Goal: Task Accomplishment & Management: Complete application form

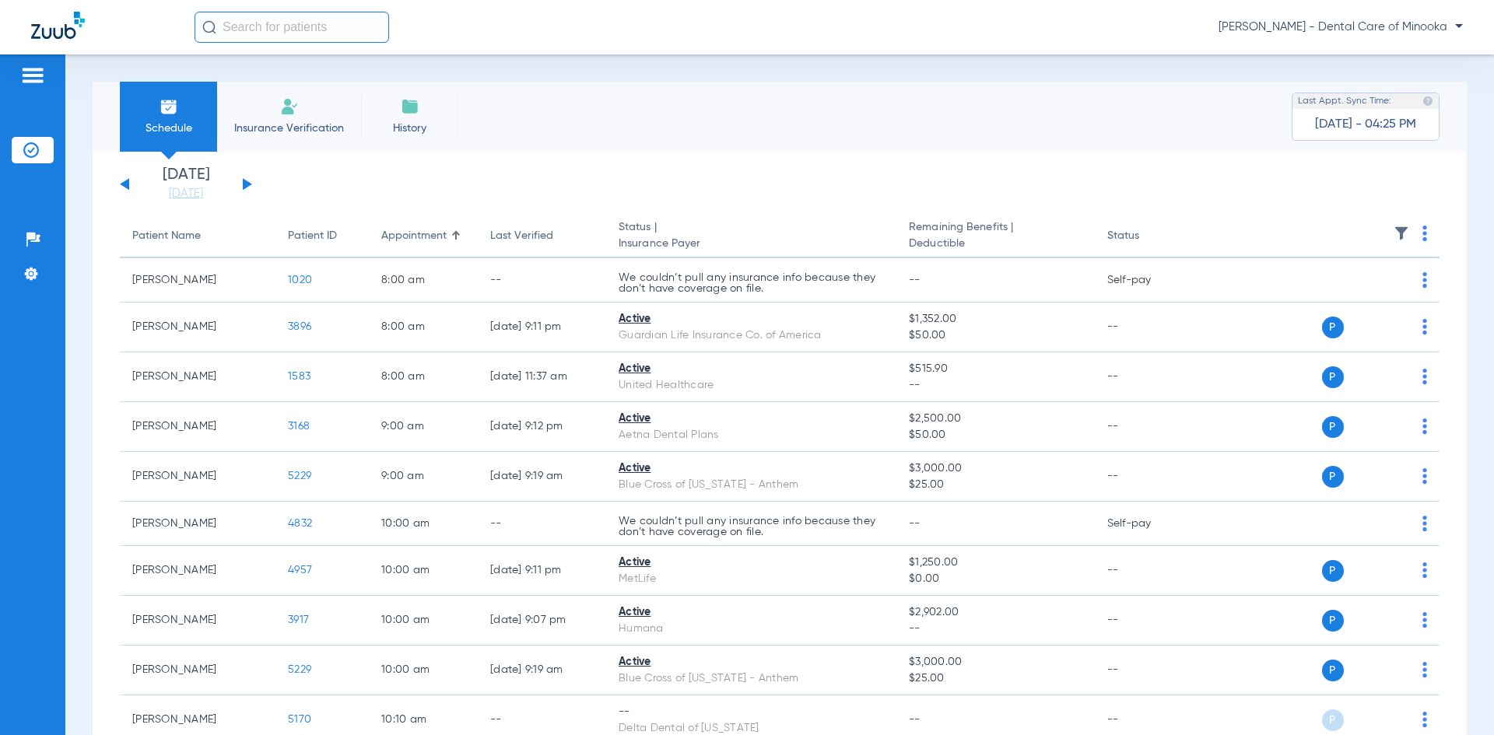
click at [244, 181] on button at bounding box center [247, 184] width 9 height 12
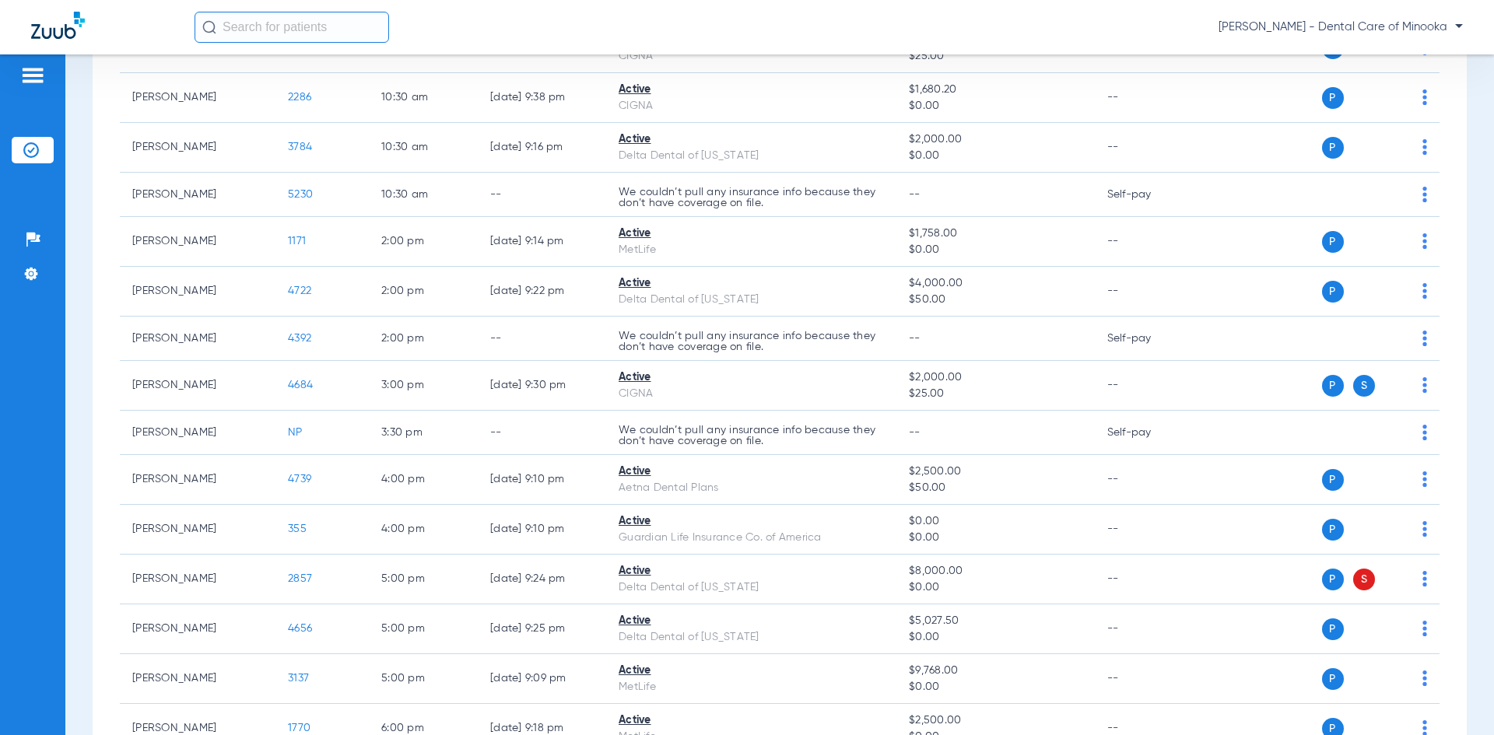
scroll to position [545, 0]
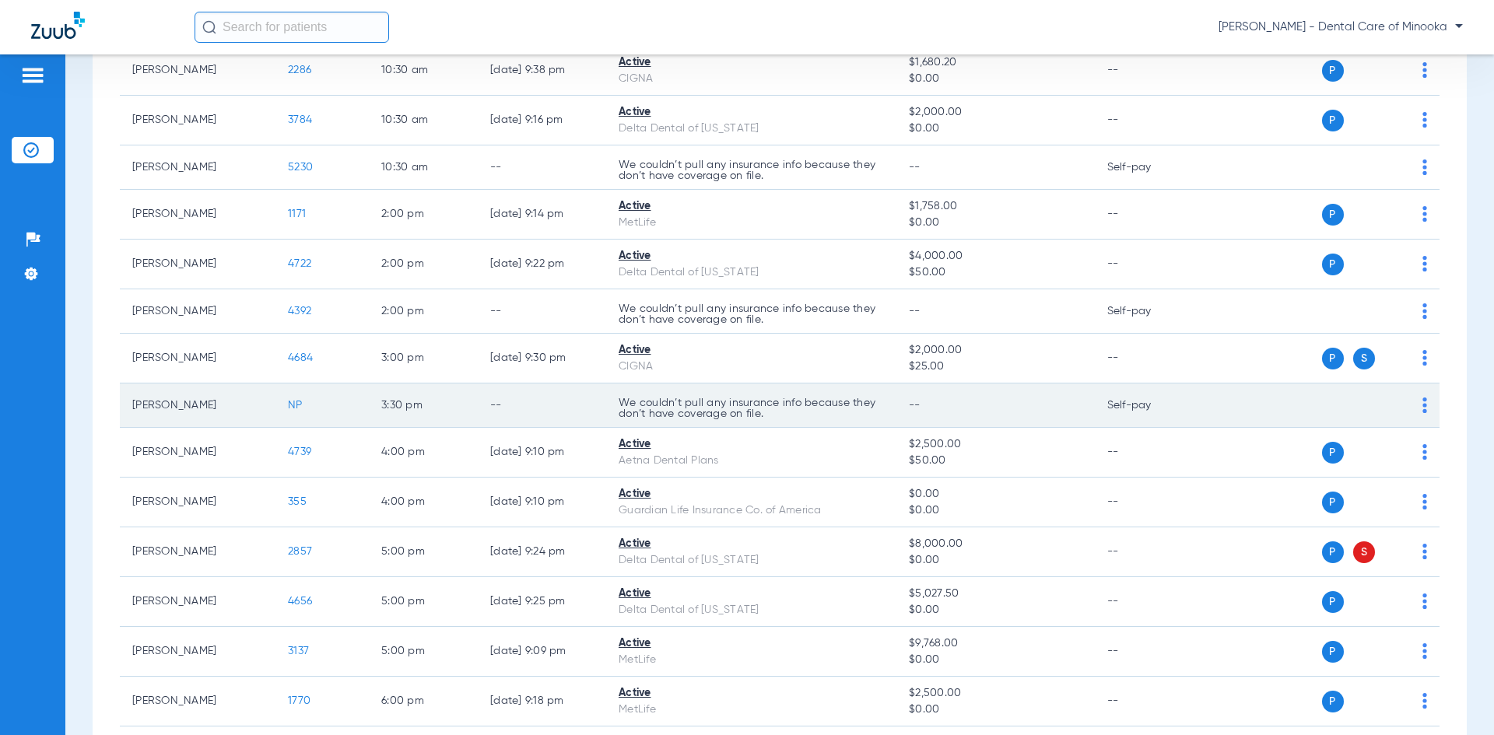
click at [1408, 405] on div "P S" at bounding box center [1314, 405] width 228 height 22
click at [1422, 404] on img at bounding box center [1424, 406] width 5 height 16
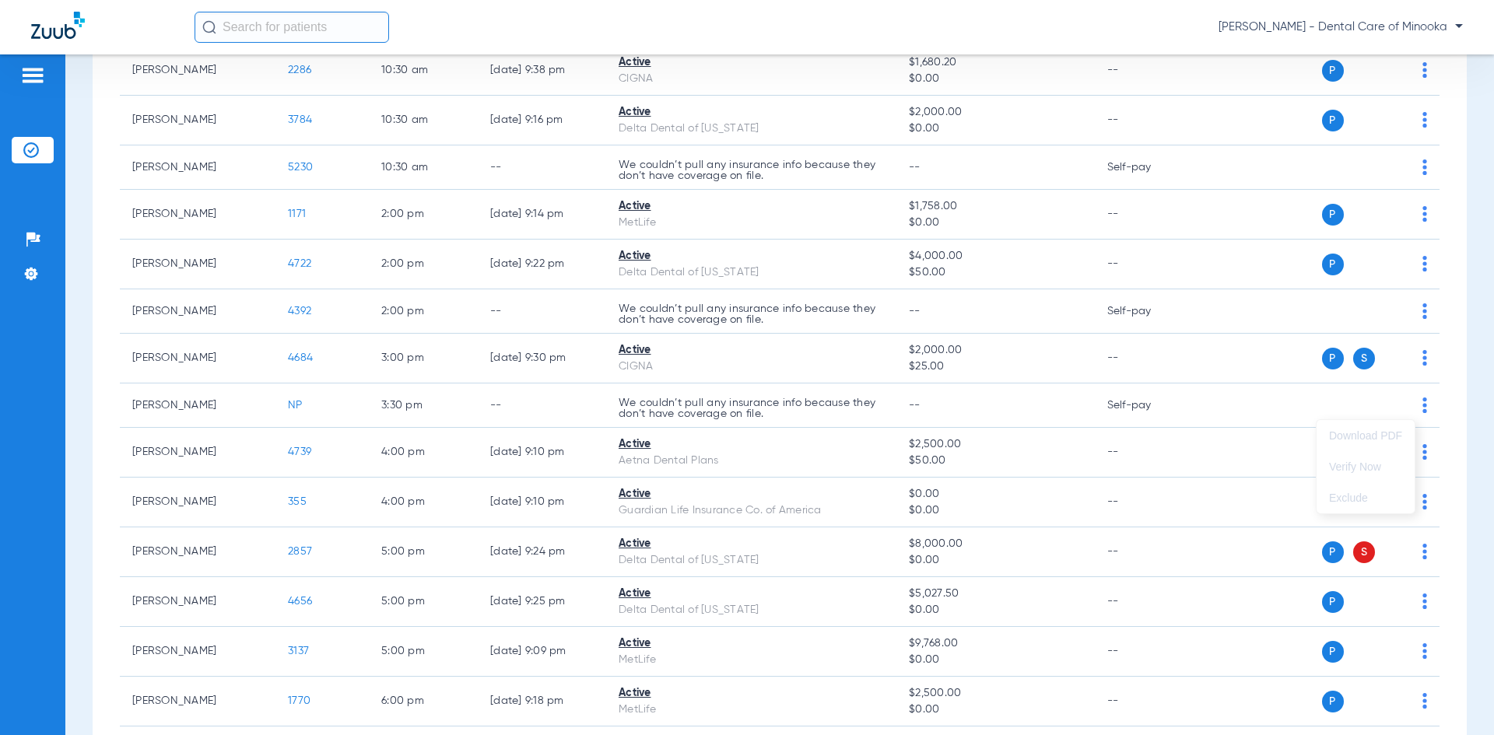
click at [1410, 407] on div at bounding box center [747, 367] width 1494 height 735
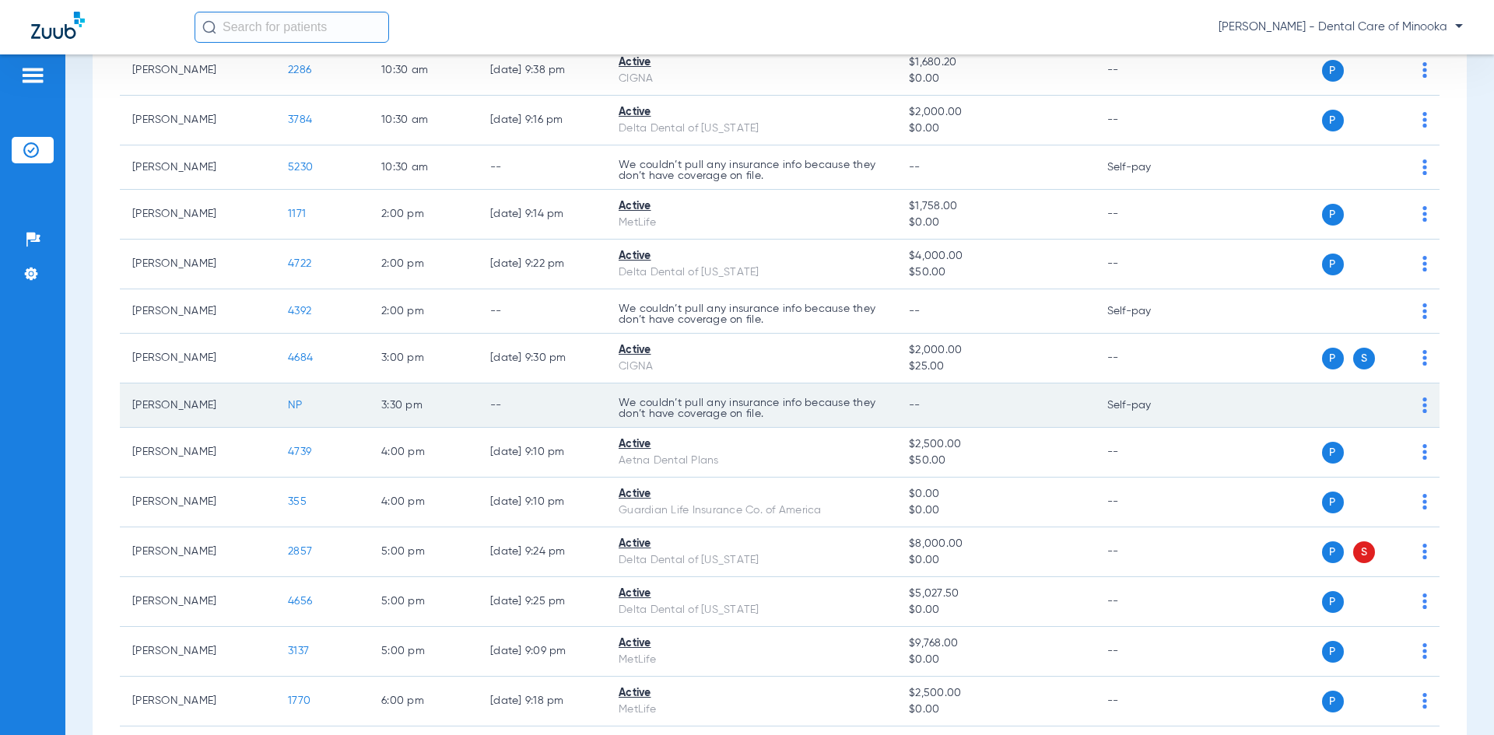
click at [302, 400] on span "NP" at bounding box center [295, 405] width 15 height 11
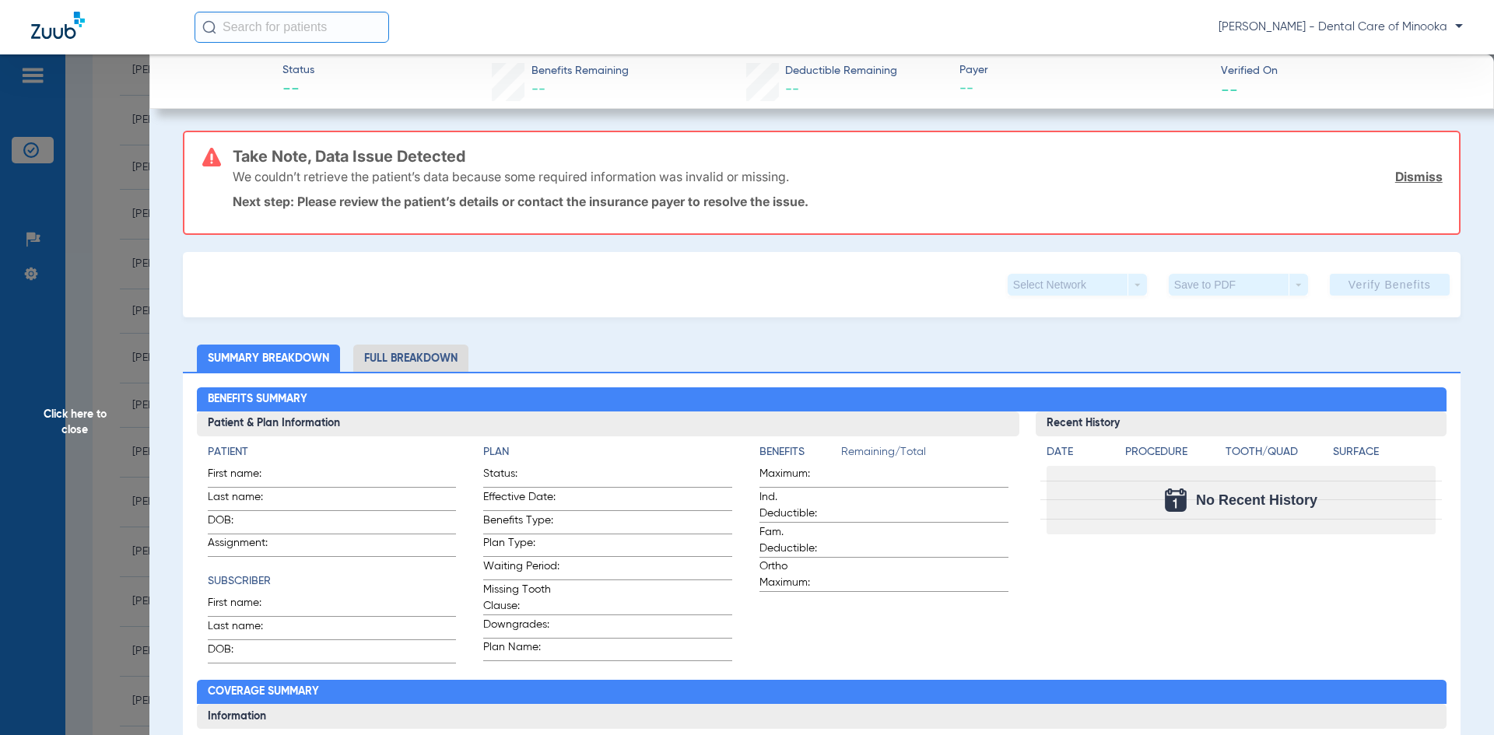
click at [1403, 180] on link "Dismiss" at bounding box center [1418, 177] width 47 height 16
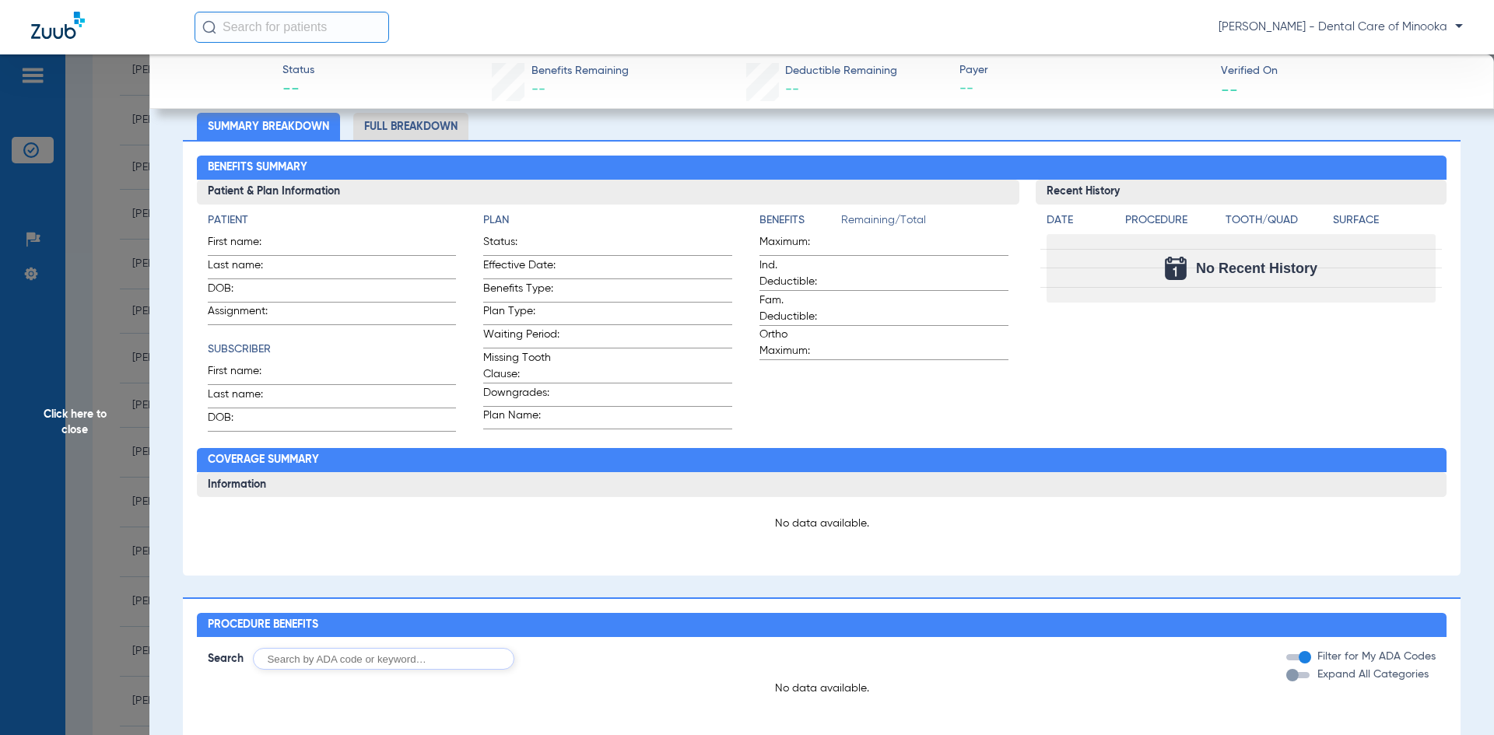
scroll to position [0, 0]
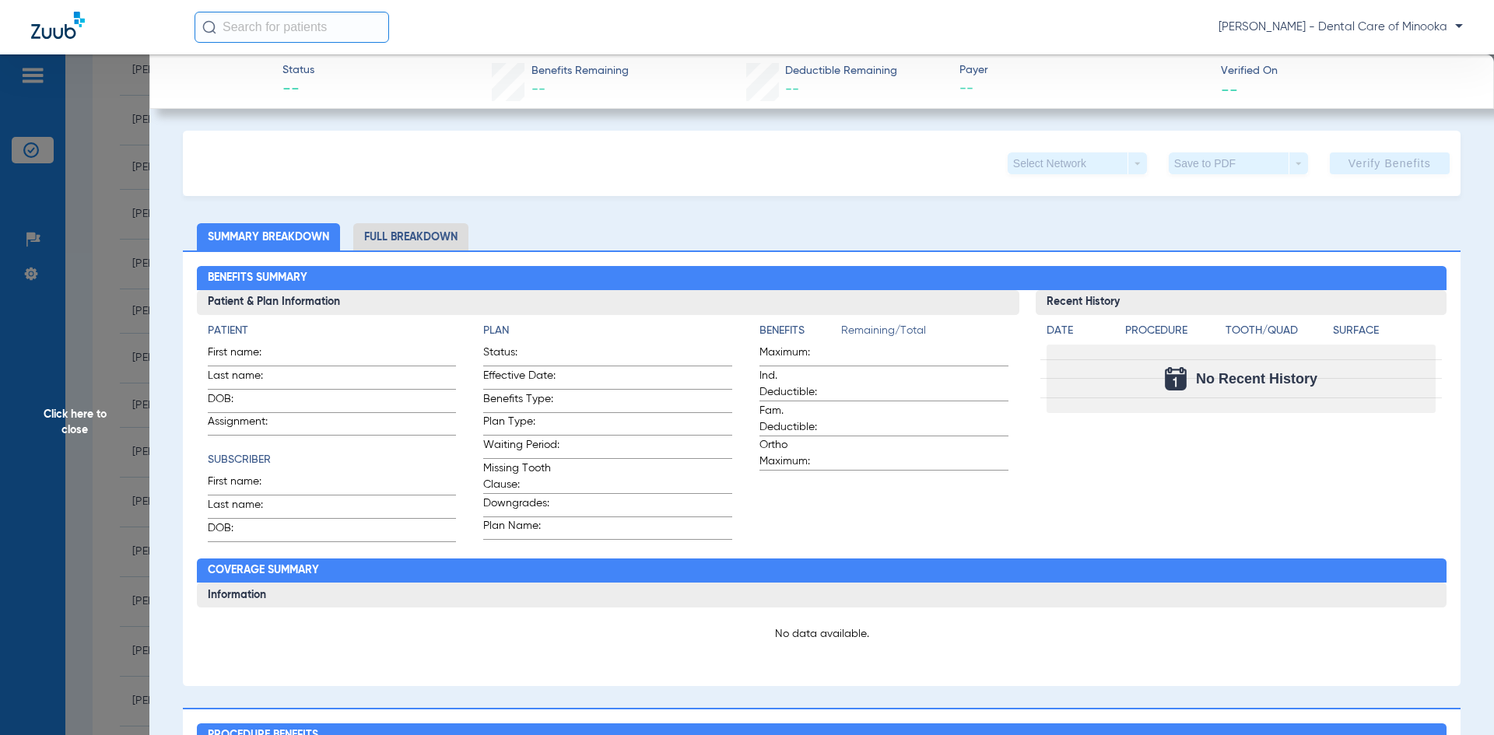
click at [279, 237] on li "Summary Breakdown" at bounding box center [268, 236] width 143 height 27
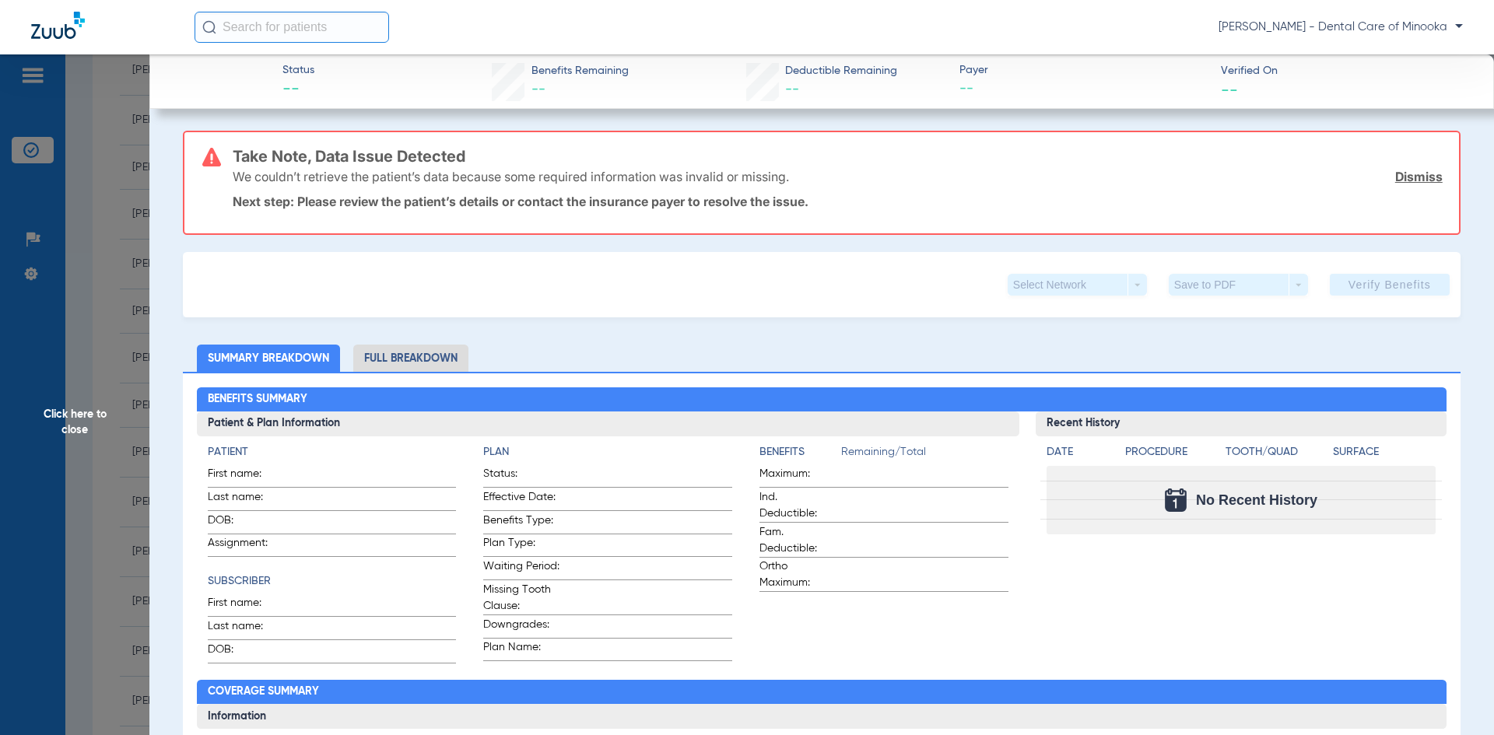
click at [295, 72] on span "Status" at bounding box center [298, 70] width 32 height 16
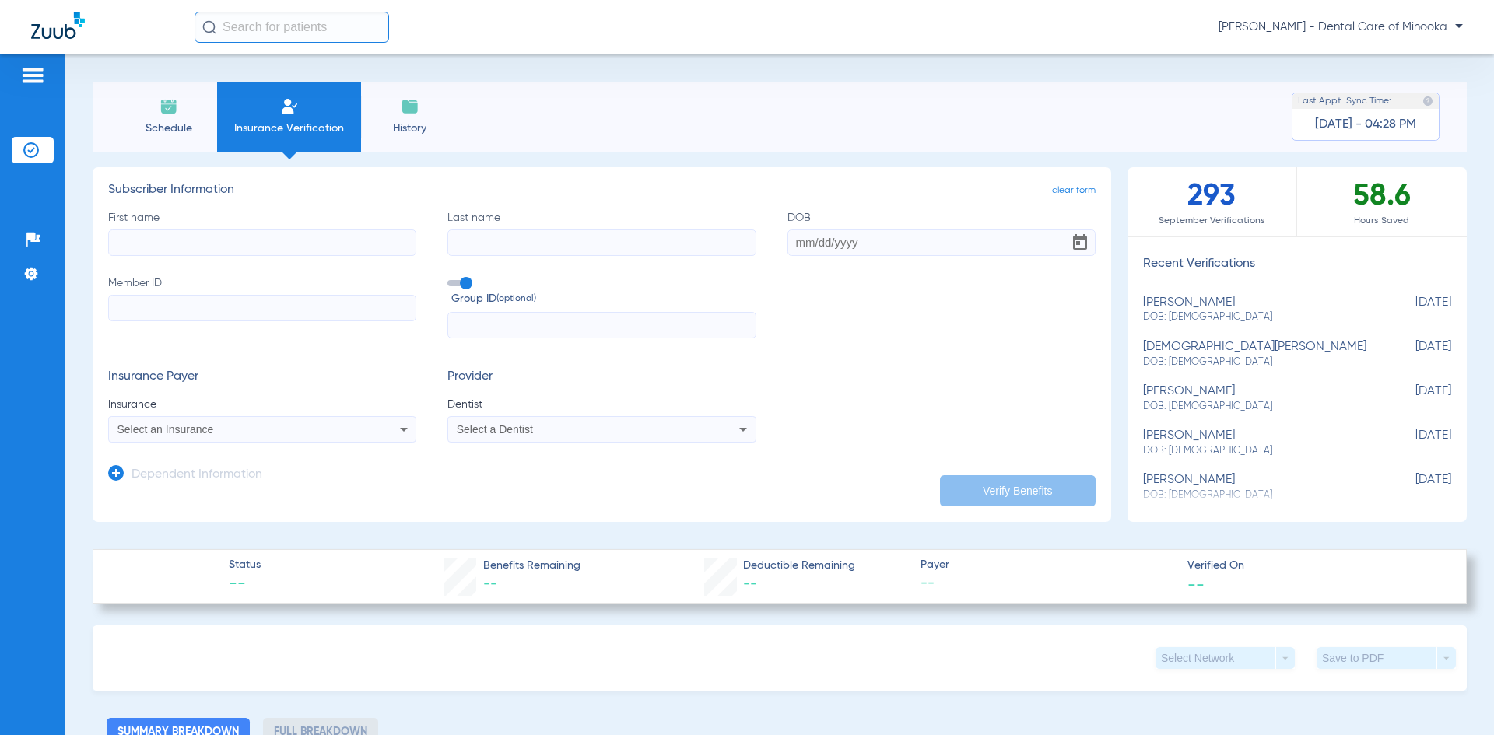
click at [324, 248] on input "First name" at bounding box center [262, 243] width 308 height 26
type input "mitchener"
drag, startPoint x: 240, startPoint y: 259, endPoint x: 177, endPoint y: 247, distance: 63.3
click at [177, 247] on div "First name mitchener Last name DOB Member ID Group ID (optional)" at bounding box center [601, 274] width 987 height 129
click at [177, 247] on input "mitchener" at bounding box center [262, 243] width 308 height 26
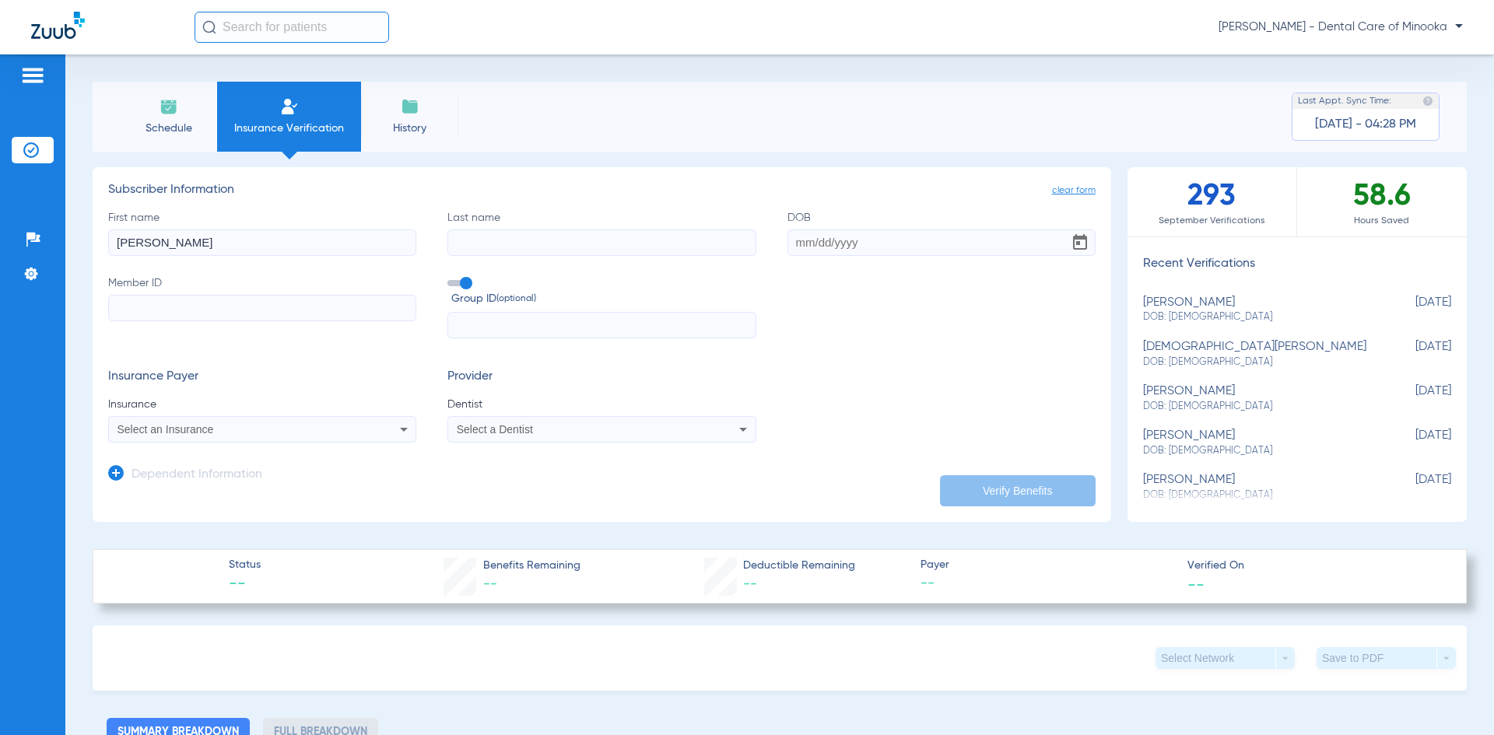
click at [149, 231] on input "mitchener" at bounding box center [262, 243] width 308 height 26
drag, startPoint x: 177, startPoint y: 246, endPoint x: 44, endPoint y: 243, distance: 133.1
click at [44, 243] on div "Patients Insurance Verification Setup Help Center Settings Schedule Insurance V…" at bounding box center [747, 421] width 1494 height 735
type input "heather"
click at [482, 237] on input "Last name" at bounding box center [601, 243] width 308 height 26
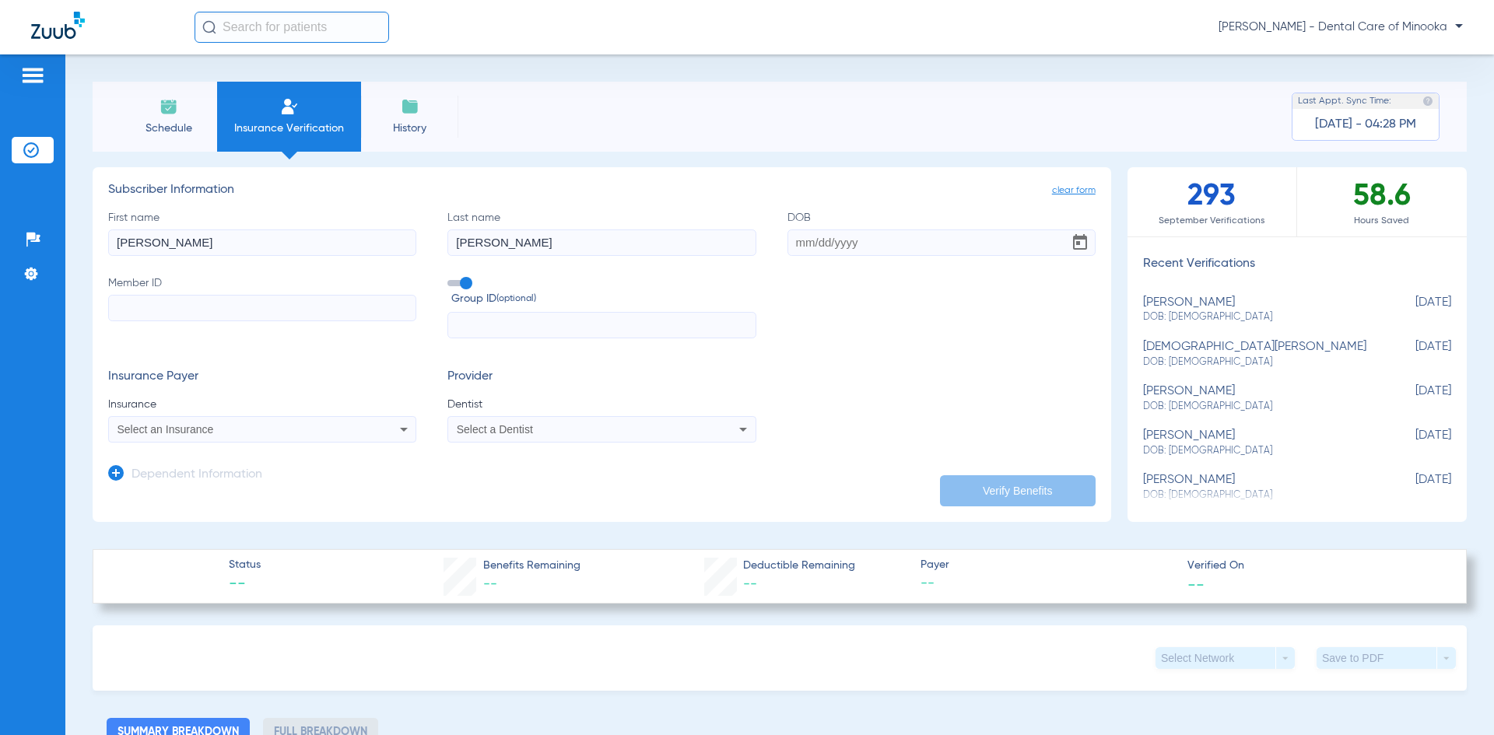
type input "mitchener"
click at [803, 244] on input "DOB" at bounding box center [941, 243] width 308 height 26
type input "09/07/1985"
click at [478, 321] on input "text" at bounding box center [601, 325] width 308 height 26
click at [376, 430] on div "Select an Insurance" at bounding box center [262, 429] width 307 height 19
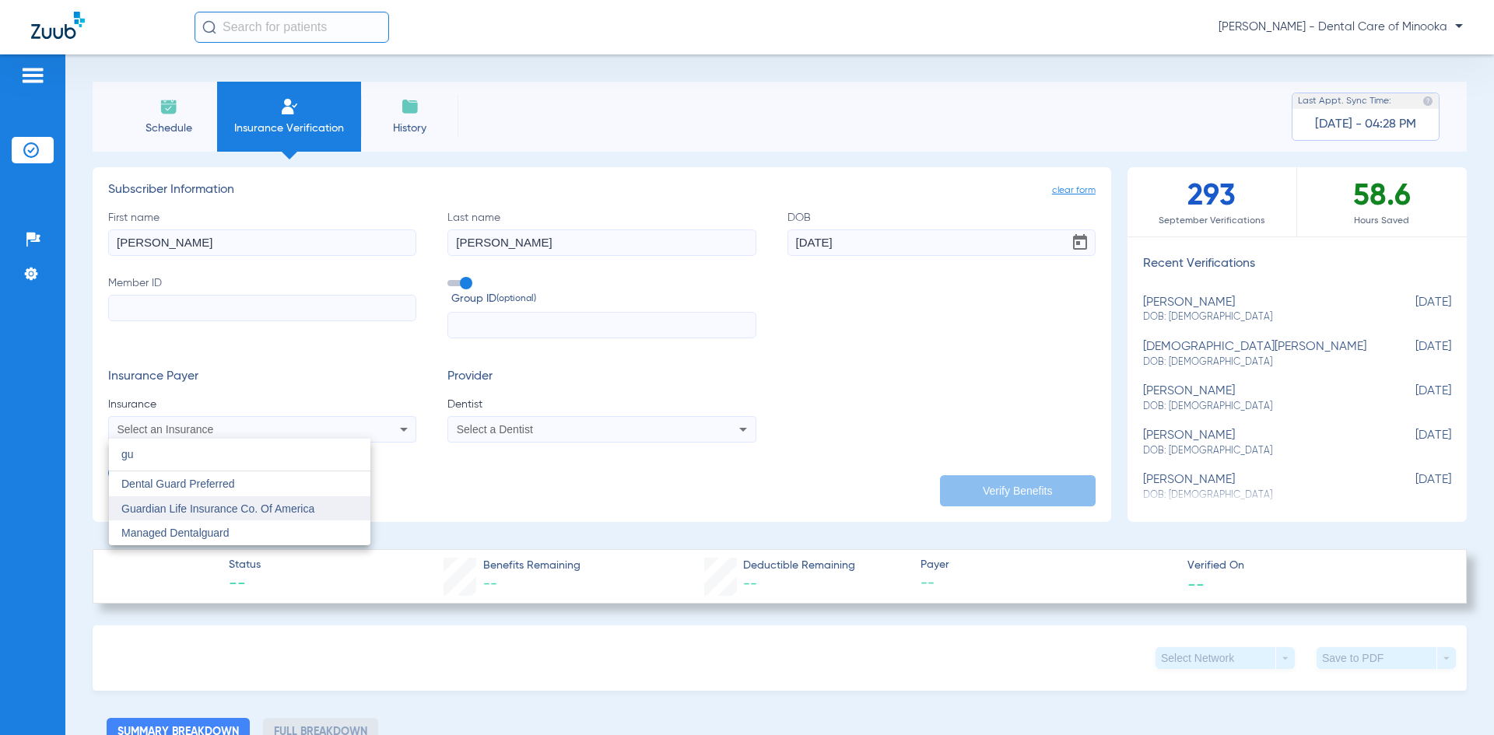
type input "gu"
click at [209, 499] on mat-option "Guardian Life Insurance Co. Of America" at bounding box center [239, 508] width 261 height 25
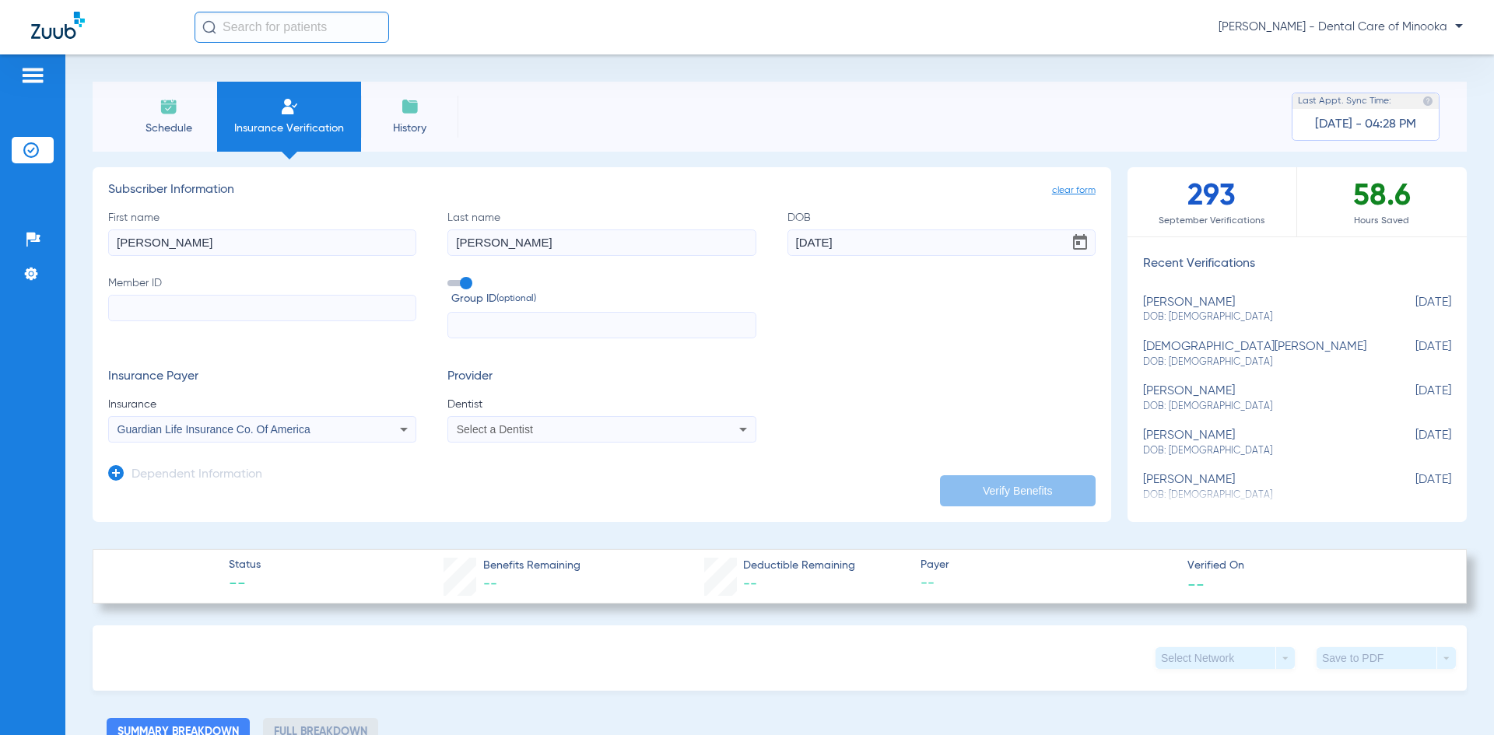
click at [556, 432] on div "Select a Dentist" at bounding box center [573, 429] width 233 height 11
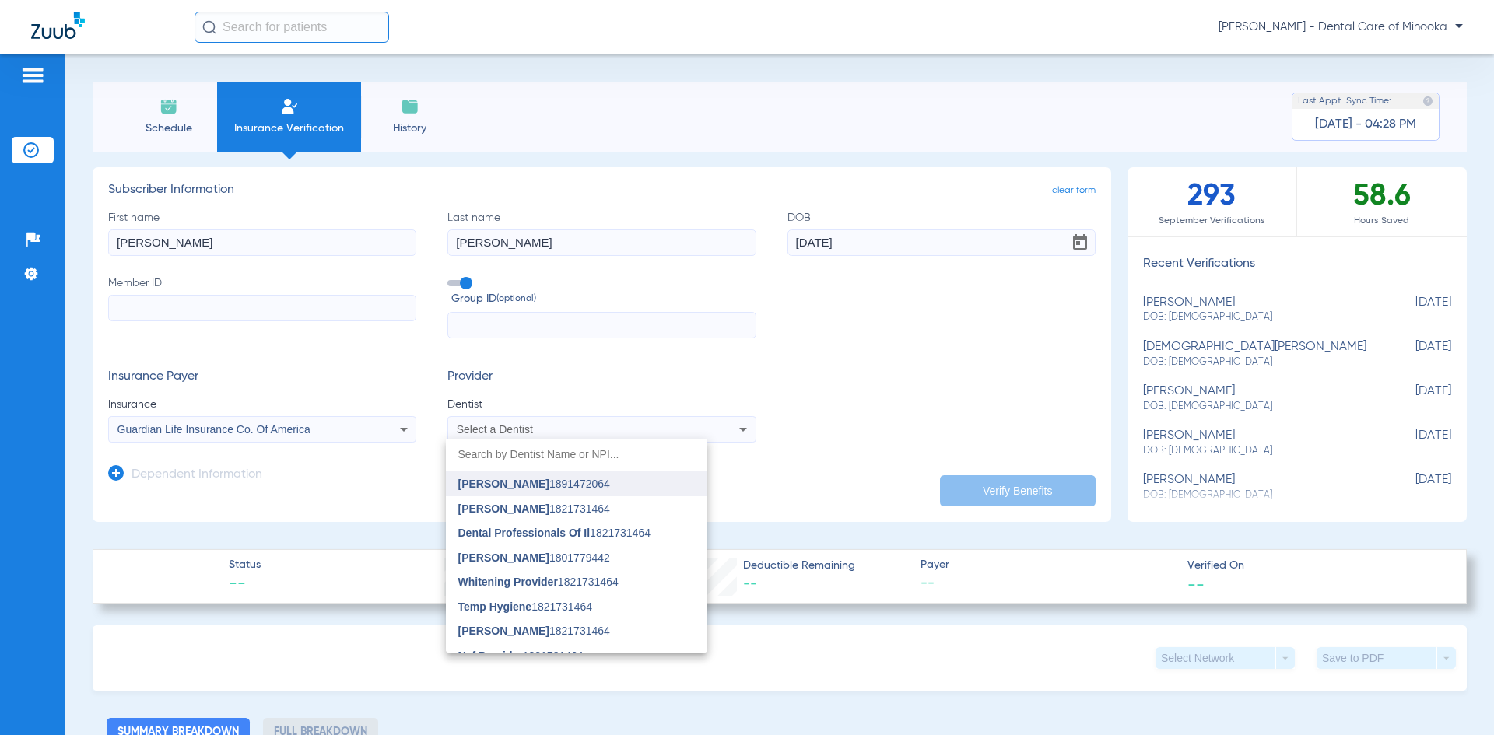
click at [538, 487] on span "Rohail Bhurgri 1891472064" at bounding box center [534, 484] width 152 height 11
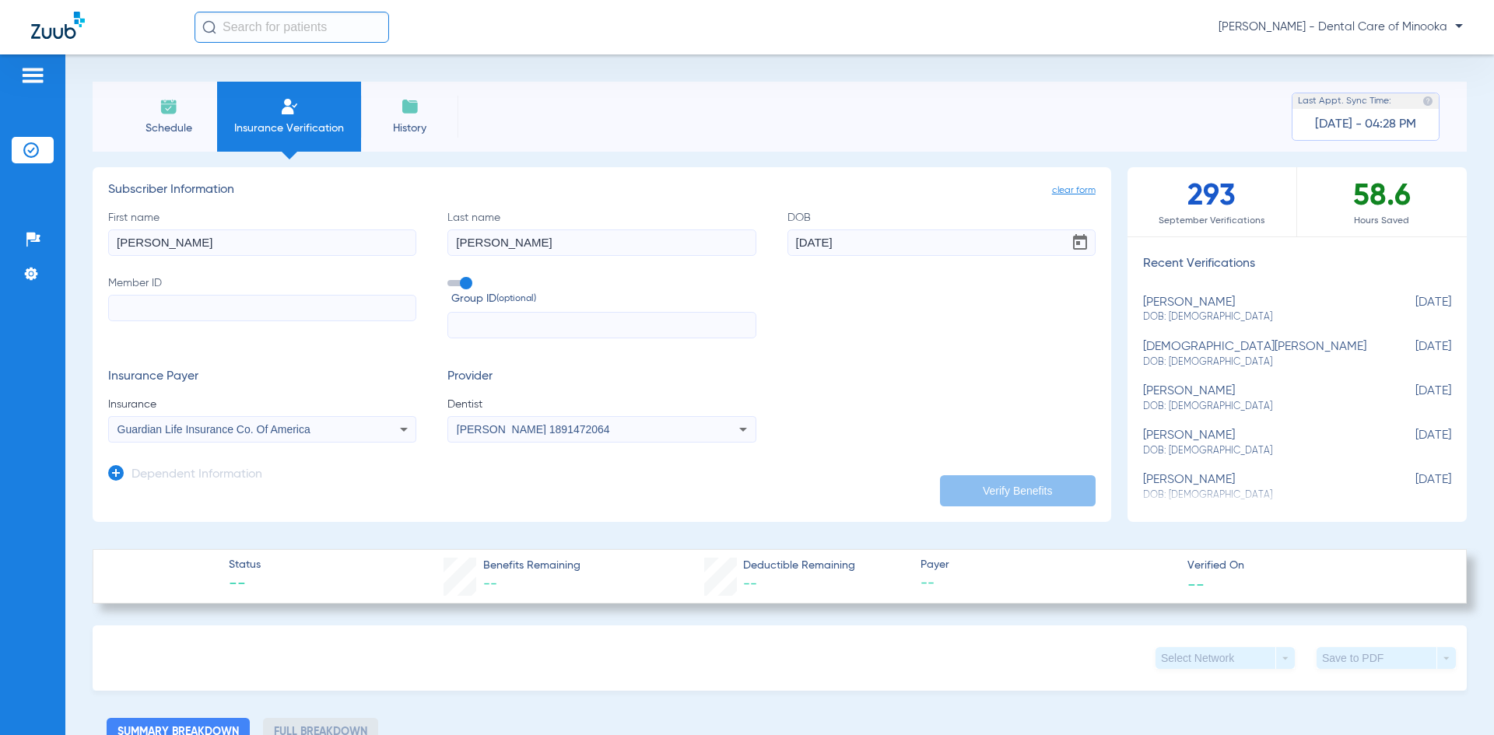
click at [268, 317] on input "Member ID" at bounding box center [262, 308] width 308 height 26
click at [119, 301] on input "Member ID Required" at bounding box center [262, 308] width 308 height 26
type input "YIL213819"
click at [470, 335] on input "text" at bounding box center [601, 325] width 308 height 26
type input "g00072274"
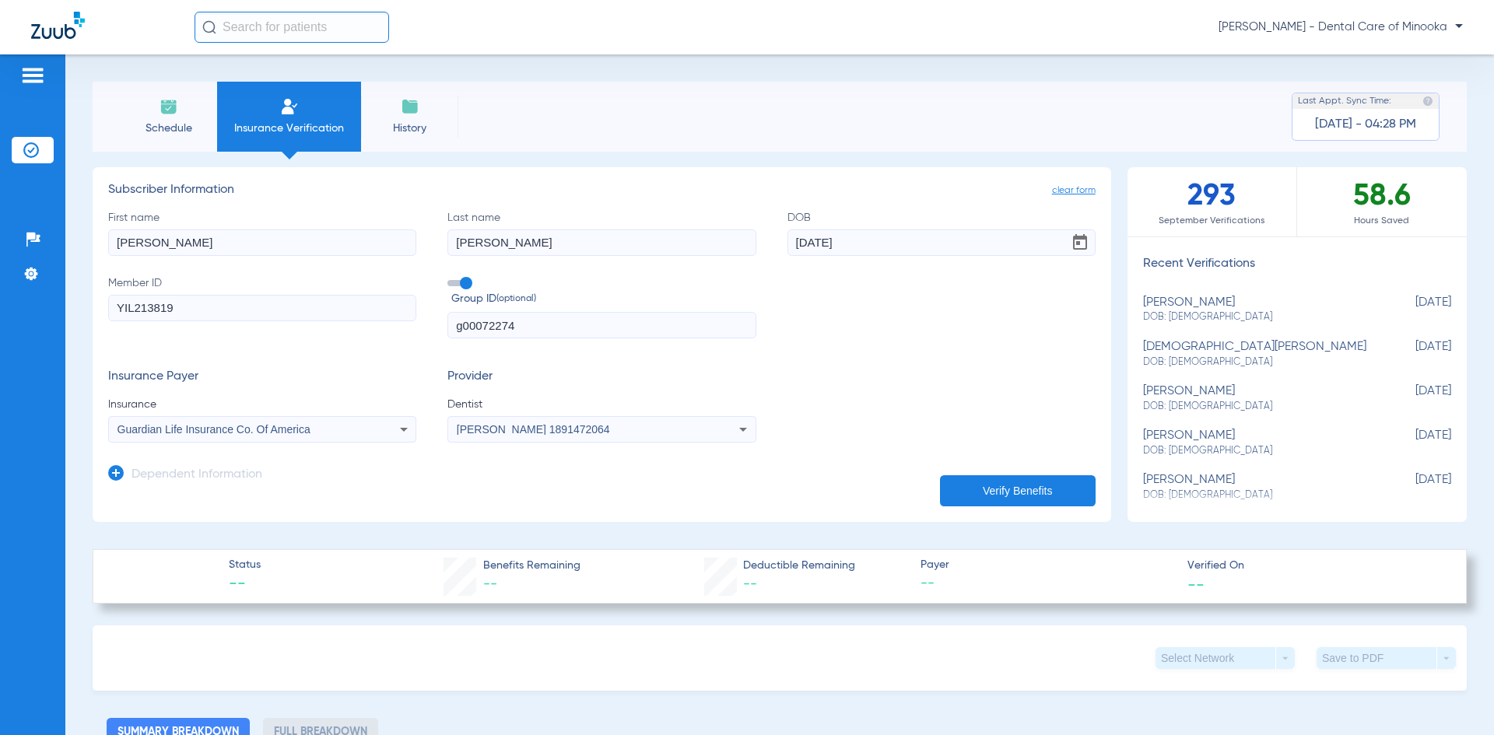
click at [954, 486] on button "Verify Benefits" at bounding box center [1018, 490] width 156 height 31
